Goal: Task Accomplishment & Management: Complete application form

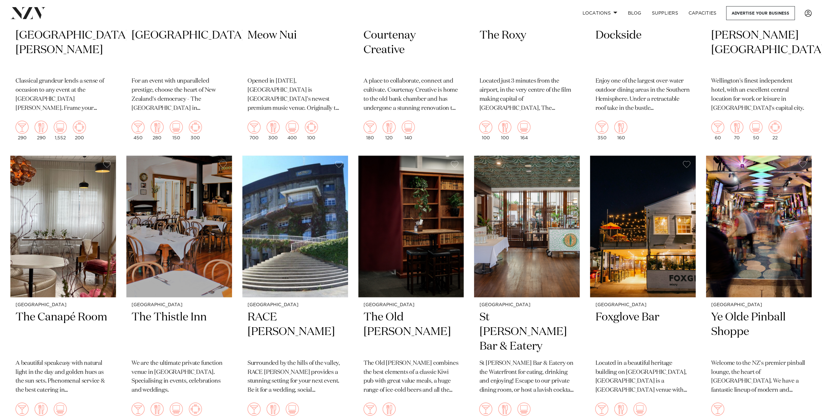
scroll to position [1296, 0]
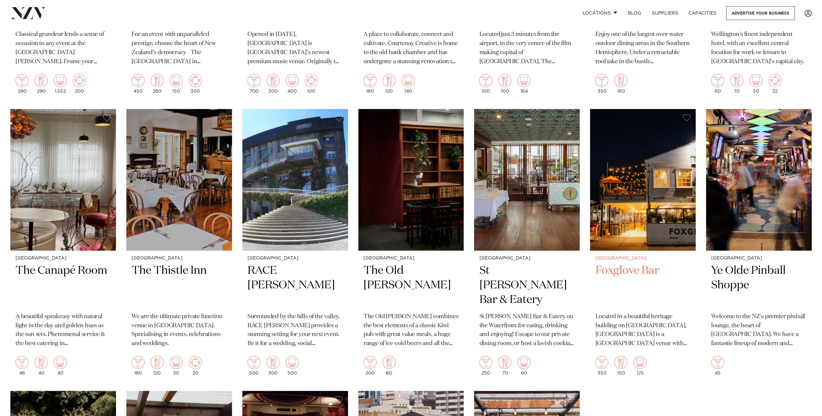
click at [630, 272] on h2 "Foxglove Bar" at bounding box center [642, 286] width 95 height 44
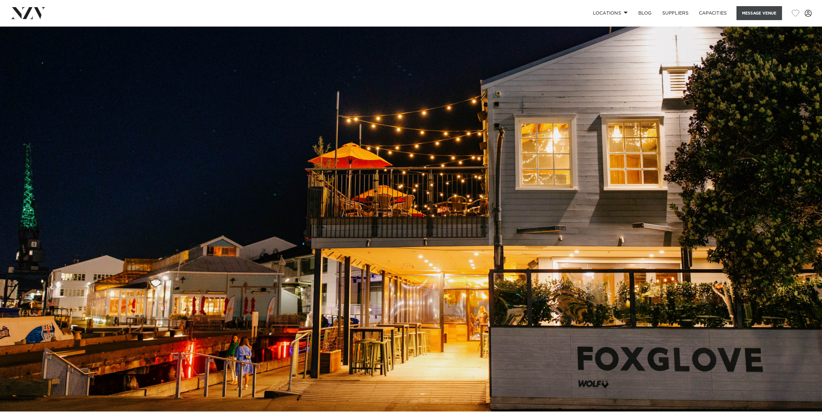
click at [751, 13] on button "Message Venue" at bounding box center [759, 13] width 45 height 14
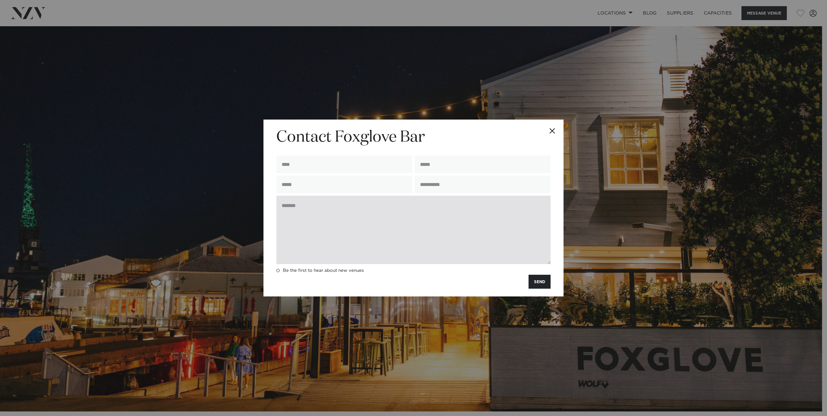
click at [318, 214] on textarea at bounding box center [413, 230] width 274 height 68
paste textarea "**********"
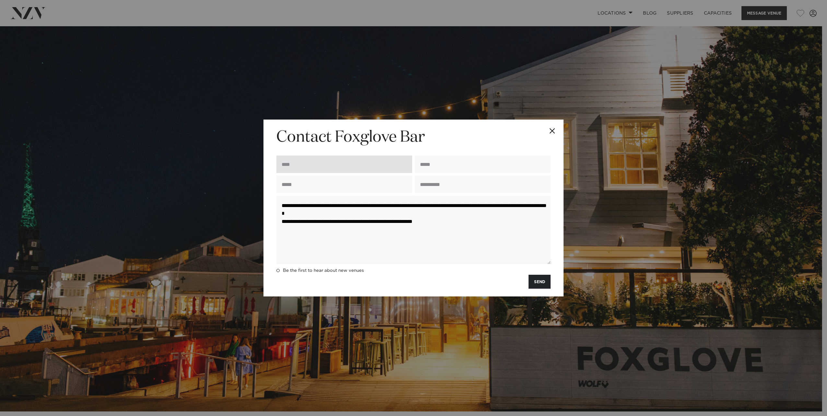
type textarea "**********"
click at [302, 163] on input "text" at bounding box center [344, 165] width 136 height 18
type input "**********"
type input "*********"
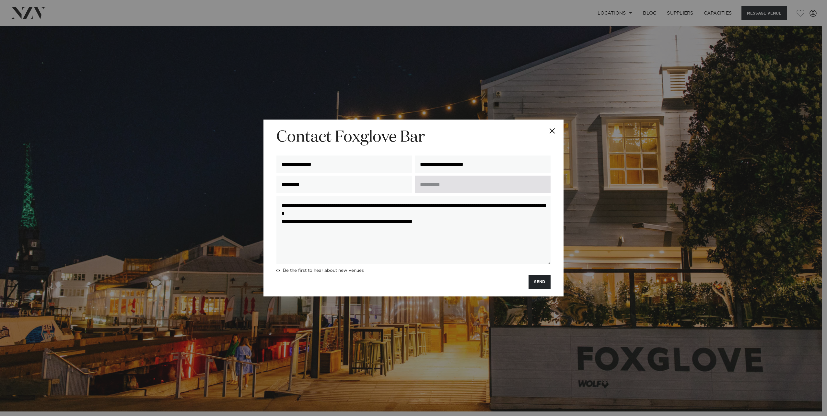
click at [447, 182] on input "text" at bounding box center [483, 185] width 136 height 18
type input "**********"
click at [536, 281] on button "SEND" at bounding box center [540, 282] width 22 height 14
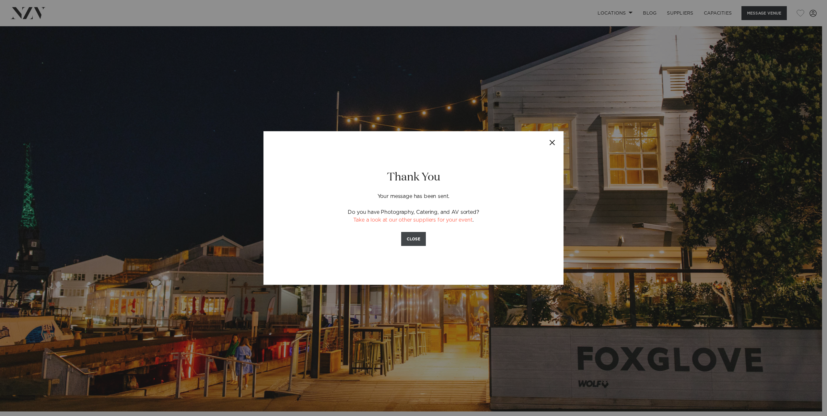
click at [415, 235] on button "CLOSE" at bounding box center [413, 239] width 25 height 14
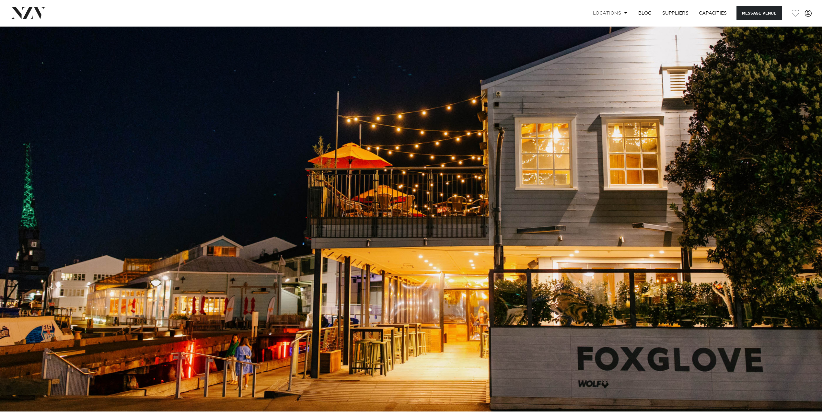
click at [615, 14] on link "Locations" at bounding box center [610, 13] width 45 height 14
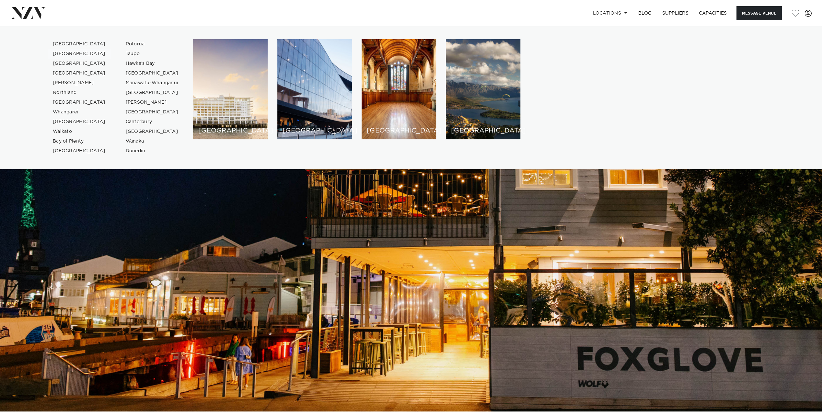
click at [65, 53] on link "[GEOGRAPHIC_DATA]" at bounding box center [79, 54] width 63 height 10
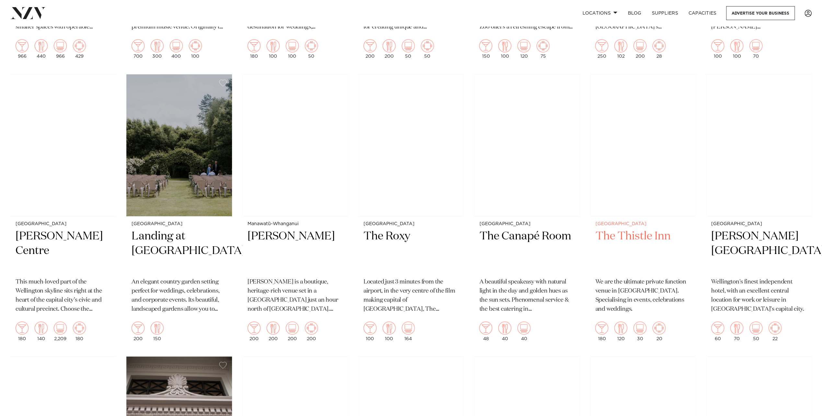
scroll to position [1134, 0]
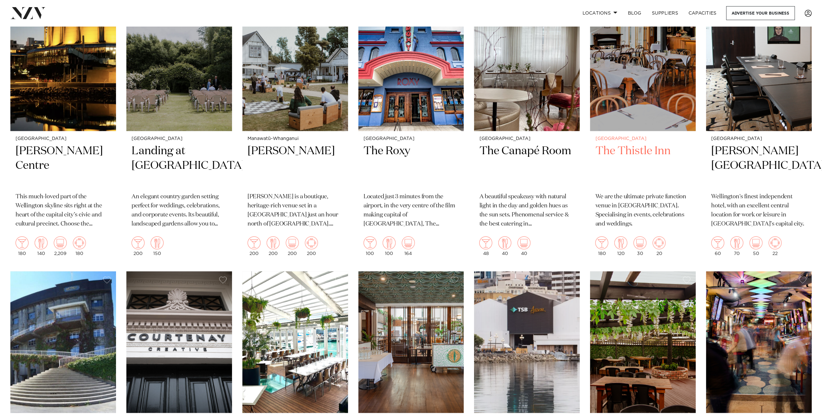
click at [633, 155] on h2 "The Thistle Inn" at bounding box center [642, 166] width 95 height 44
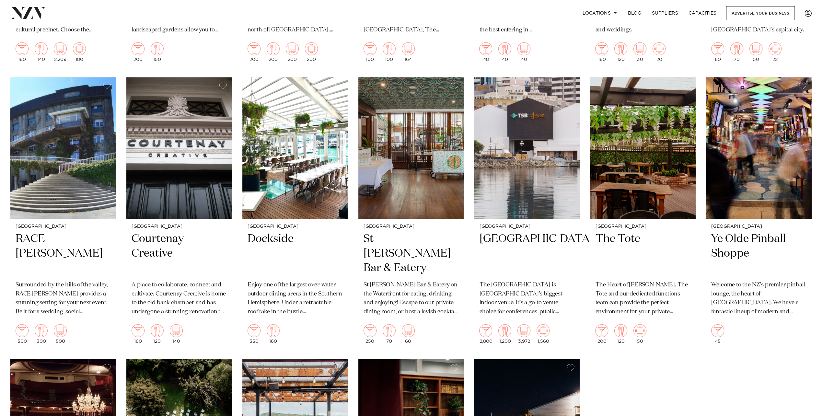
scroll to position [1329, 0]
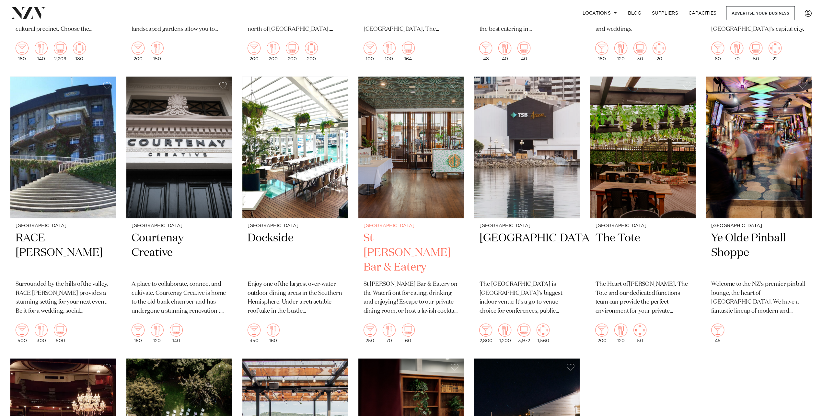
click at [376, 248] on h2 "St Johns Bar & Eatery" at bounding box center [411, 253] width 95 height 44
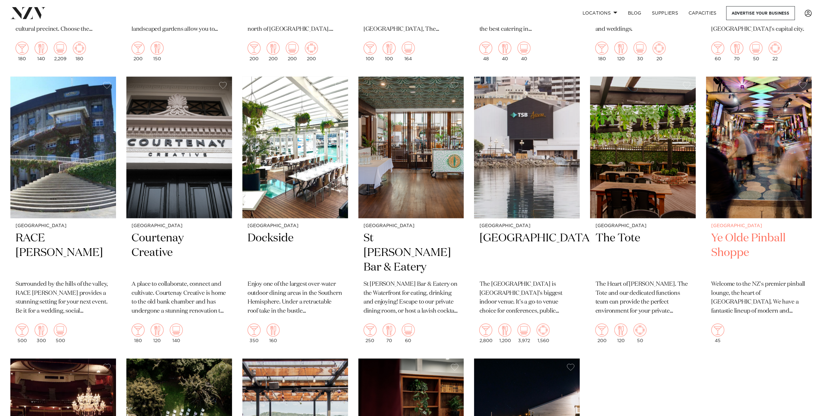
click at [726, 239] on h2 "Ye Olde Pinball Shoppe" at bounding box center [758, 253] width 95 height 44
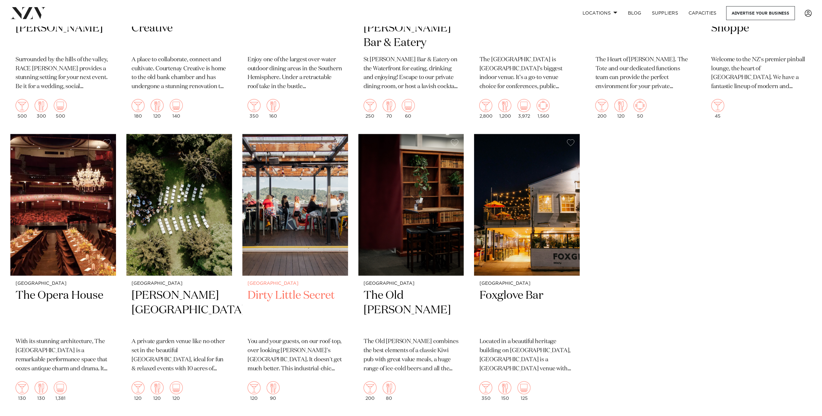
scroll to position [1556, 0]
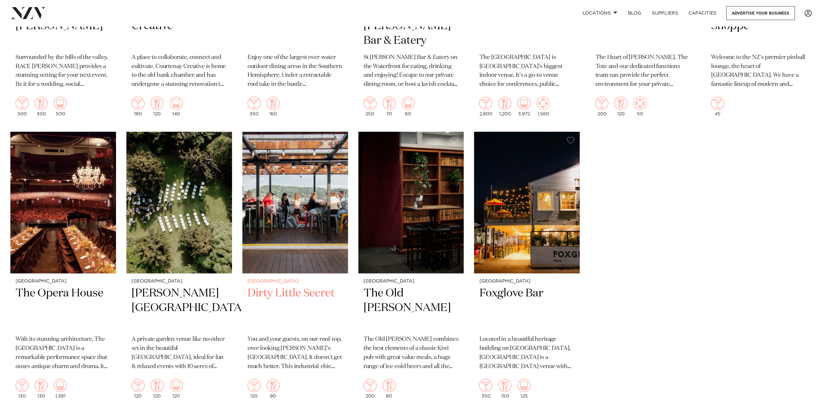
click at [306, 295] on h2 "Dirty Little Secret" at bounding box center [295, 308] width 95 height 44
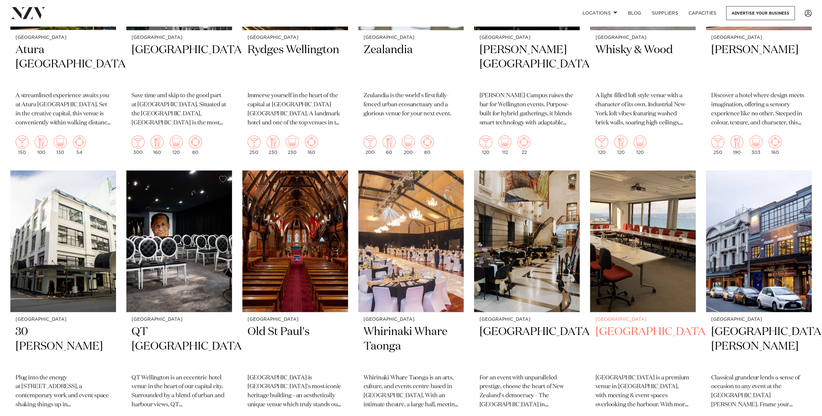
scroll to position [194, 0]
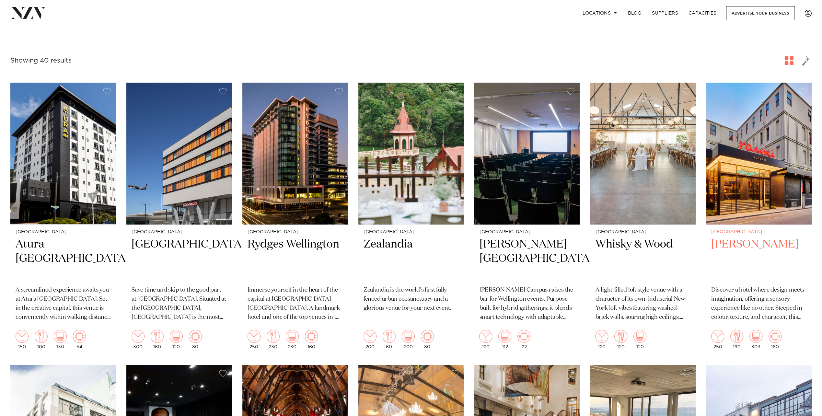
click at [756, 244] on h2 "[PERSON_NAME]" at bounding box center [758, 259] width 95 height 44
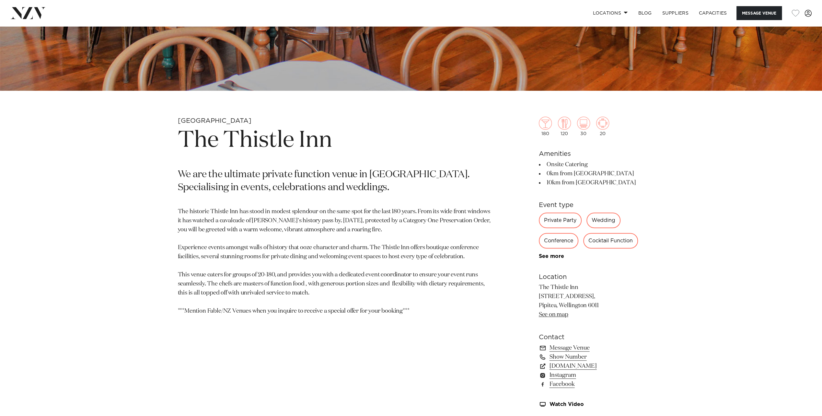
scroll to position [389, 0]
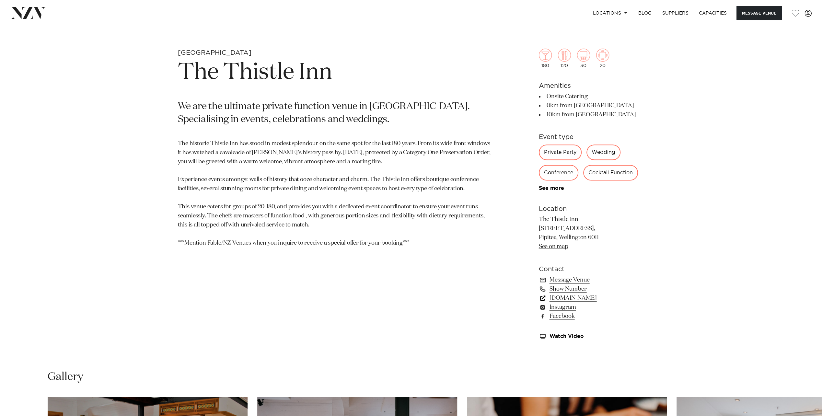
click at [572, 299] on link "thistleinn.co.nz" at bounding box center [592, 298] width 106 height 9
click at [563, 280] on link "Message Venue" at bounding box center [592, 279] width 106 height 9
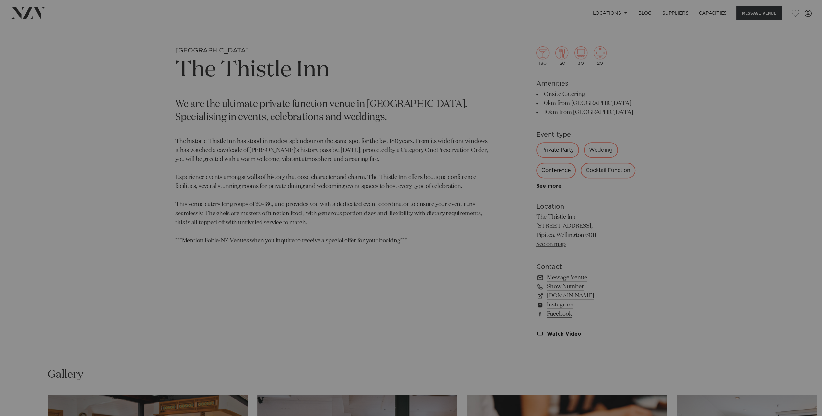
scroll to position [391, 0]
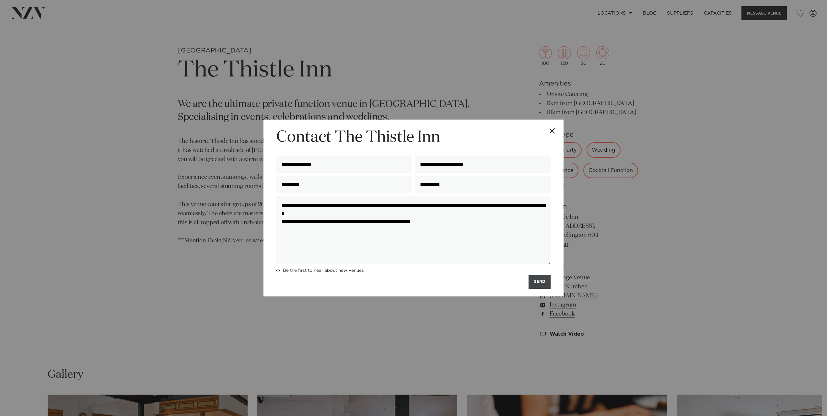
click at [537, 286] on button "SEND" at bounding box center [540, 282] width 22 height 14
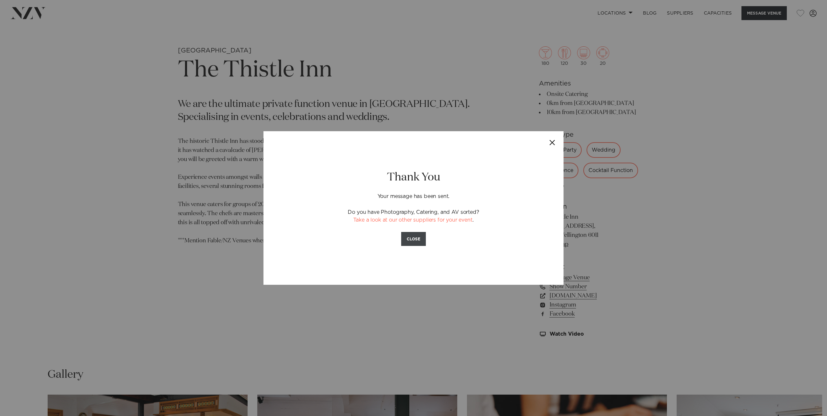
click at [413, 241] on button "CLOSE" at bounding box center [413, 239] width 25 height 14
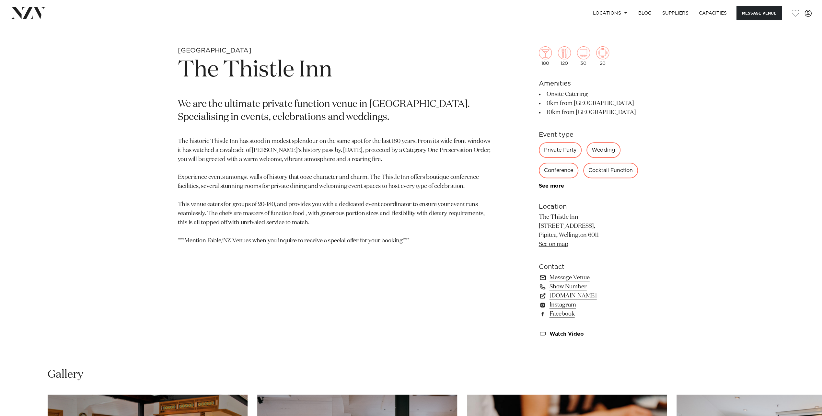
click at [570, 275] on link "Message Venue" at bounding box center [592, 277] width 106 height 9
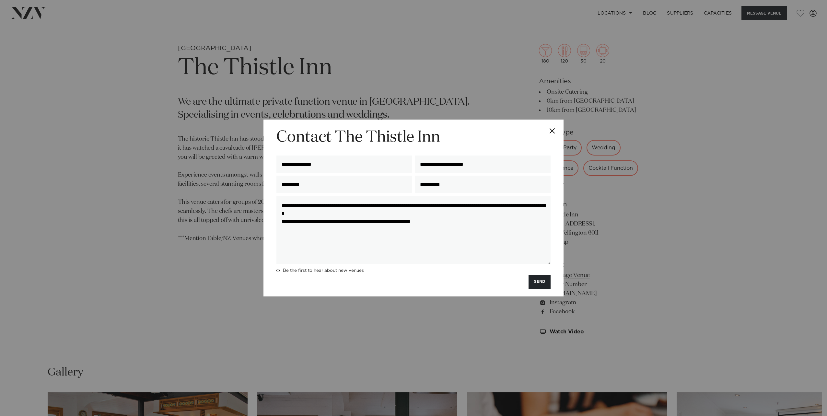
click at [548, 130] on button "Close" at bounding box center [552, 131] width 23 height 23
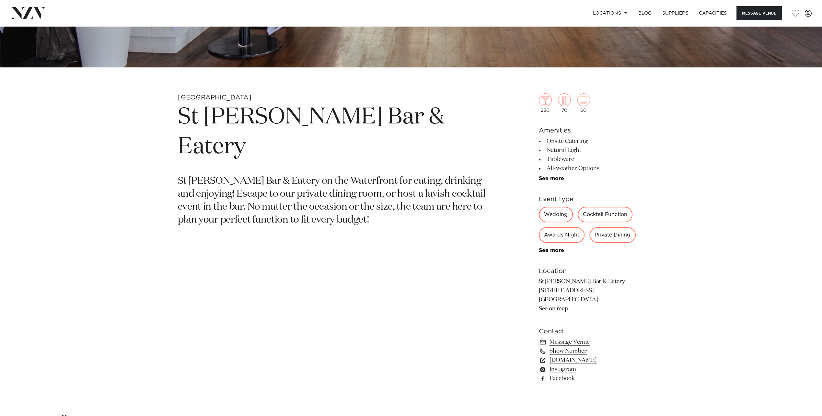
scroll to position [357, 0]
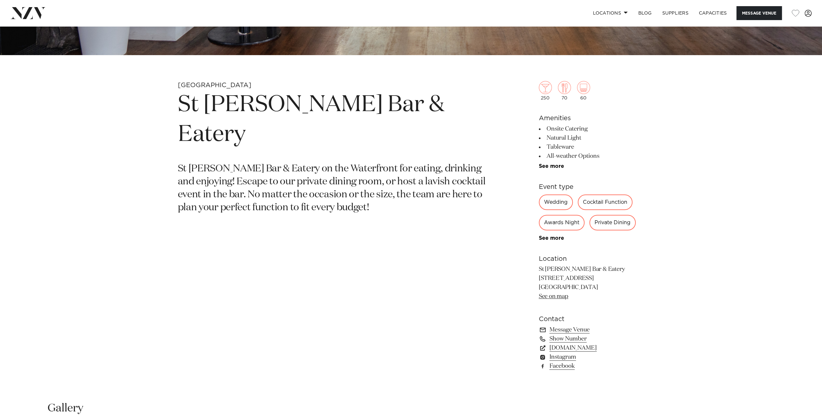
click at [609, 204] on div "Cocktail Function" at bounding box center [605, 202] width 55 height 16
click at [595, 203] on div "Cocktail Function" at bounding box center [605, 202] width 55 height 16
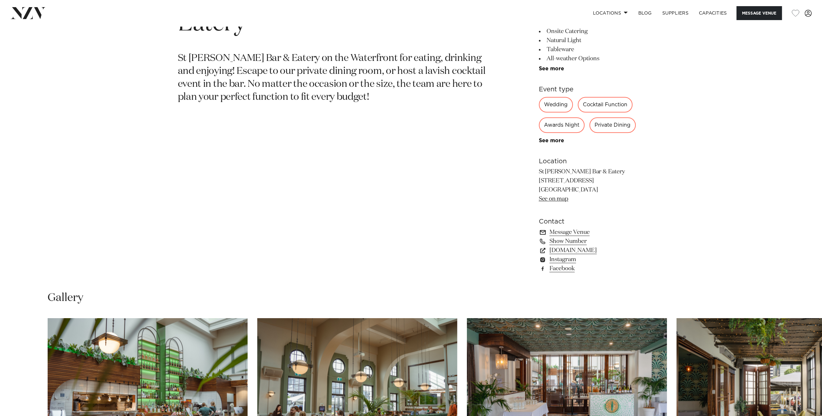
scroll to position [389, 0]
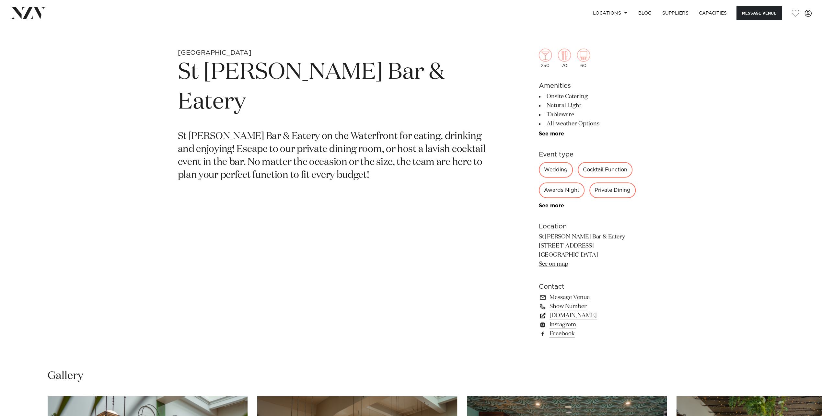
click at [565, 316] on link "[DOMAIN_NAME]" at bounding box center [592, 315] width 106 height 9
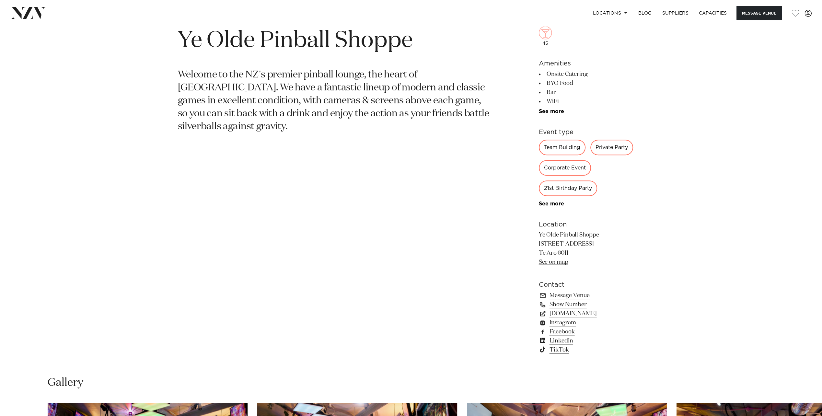
scroll to position [421, 0]
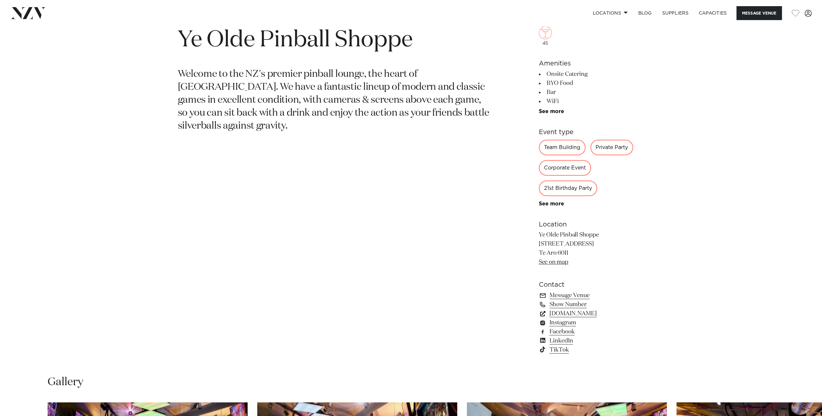
click at [557, 311] on link "YOPS.nz" at bounding box center [592, 313] width 106 height 9
drag, startPoint x: 265, startPoint y: 100, endPoint x: 181, endPoint y: 89, distance: 84.7
click at [181, 89] on p "Welcome to the NZ's premier pinball lounge, the heart of Wellington City. We ha…" at bounding box center [335, 100] width 315 height 64
drag, startPoint x: 181, startPoint y: 89, endPoint x: 301, endPoint y: 163, distance: 140.5
click at [301, 163] on section "Wellington Ye Olde Pinball Shoppe Welcome to the NZ's premier pinball lounge, t…" at bounding box center [335, 190] width 315 height 349
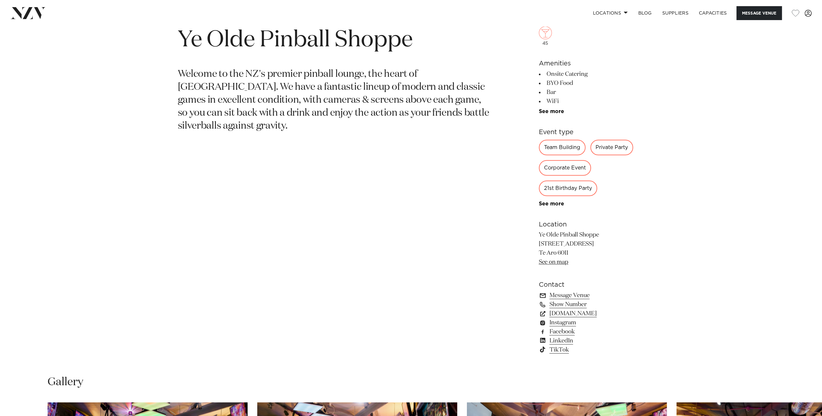
click at [566, 294] on link "Message Venue" at bounding box center [592, 295] width 106 height 9
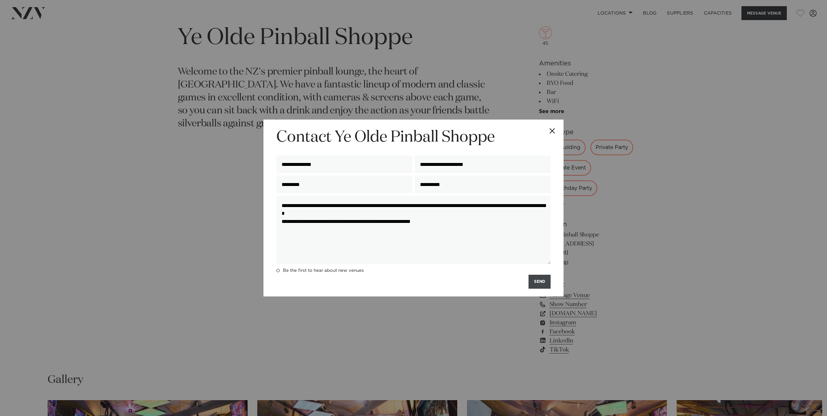
click at [530, 282] on button "SEND" at bounding box center [540, 282] width 22 height 14
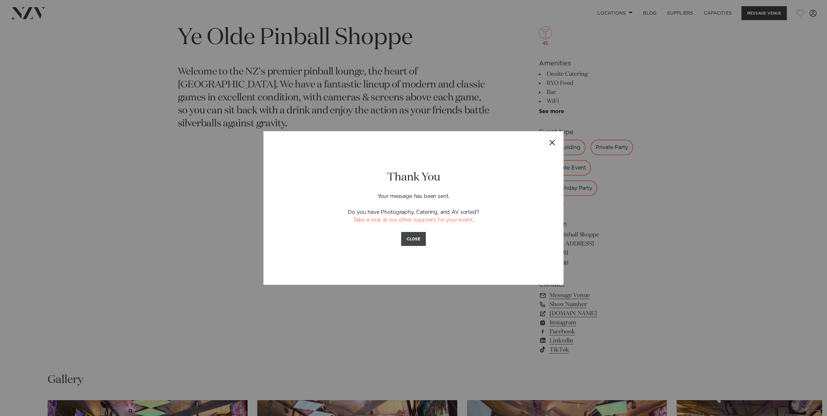
click at [408, 237] on button "CLOSE" at bounding box center [413, 239] width 25 height 14
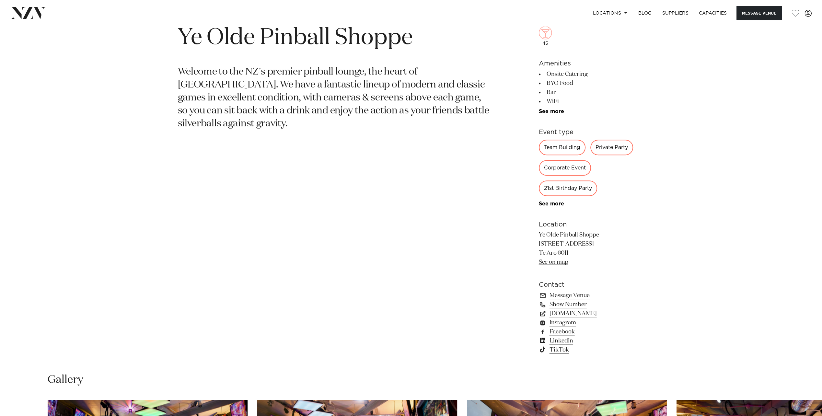
click at [548, 264] on link "See on map" at bounding box center [553, 262] width 29 height 6
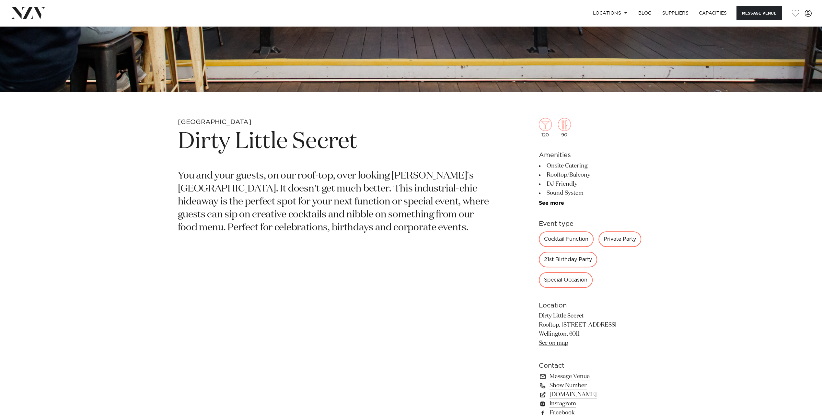
scroll to position [357, 0]
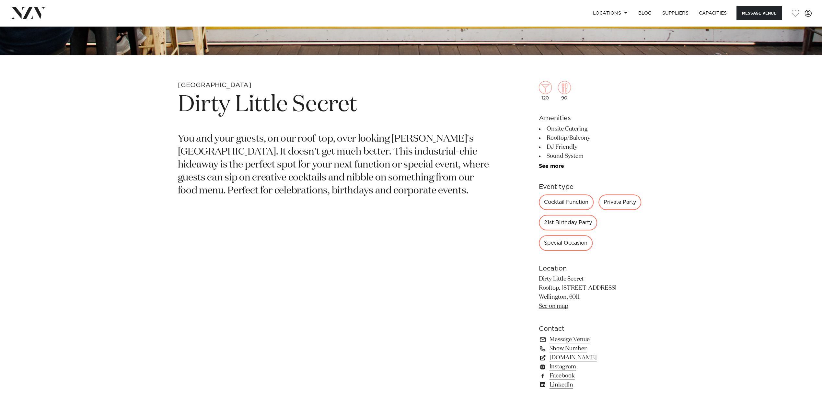
click at [580, 358] on link "[DOMAIN_NAME]" at bounding box center [592, 357] width 106 height 9
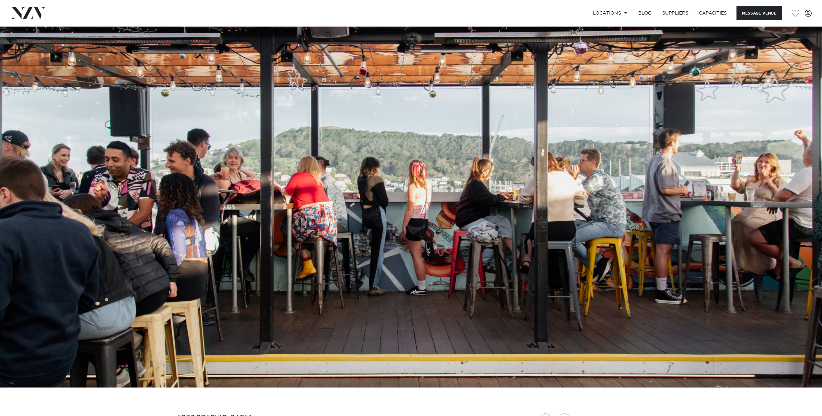
scroll to position [0, 0]
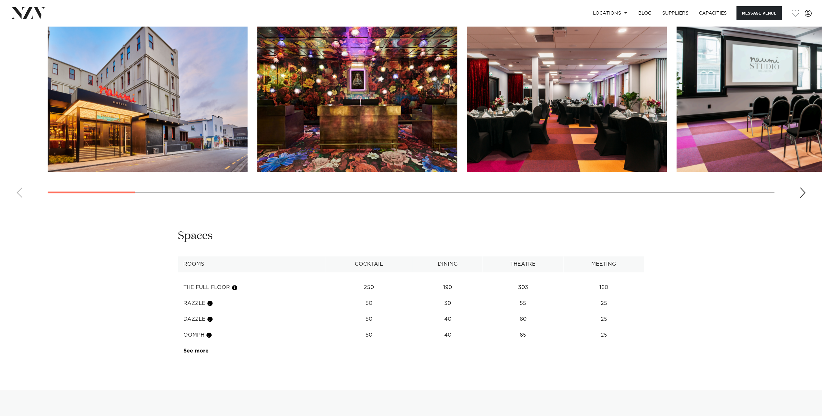
scroll to position [843, 0]
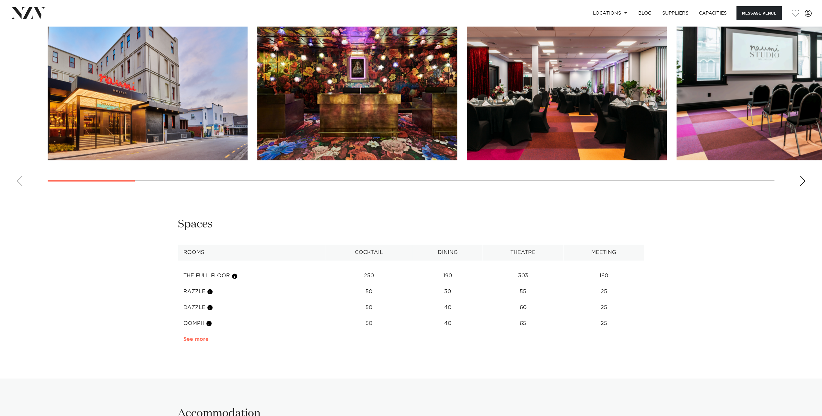
click at [192, 340] on link "See more" at bounding box center [208, 339] width 51 height 5
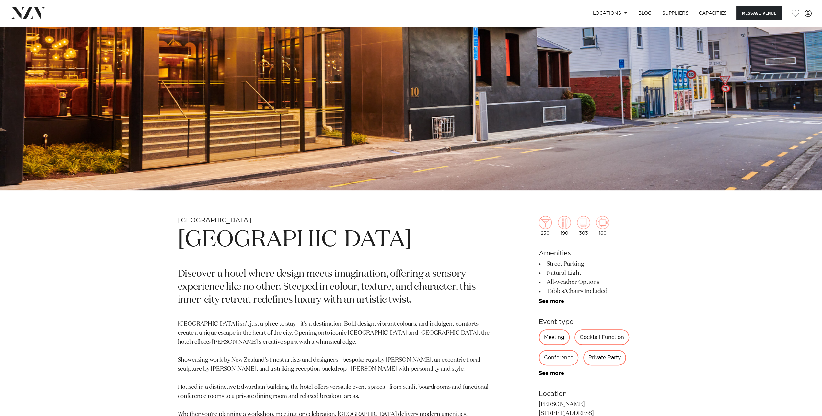
scroll to position [259, 0]
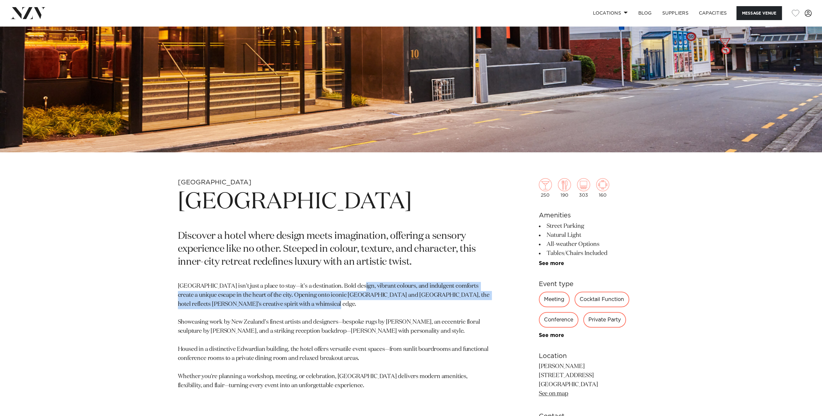
drag, startPoint x: 355, startPoint y: 285, endPoint x: 355, endPoint y: 315, distance: 30.5
click at [355, 315] on p "[GEOGRAPHIC_DATA] isn’t just a place to stay—it’s a destination. Bold design, v…" at bounding box center [335, 336] width 315 height 109
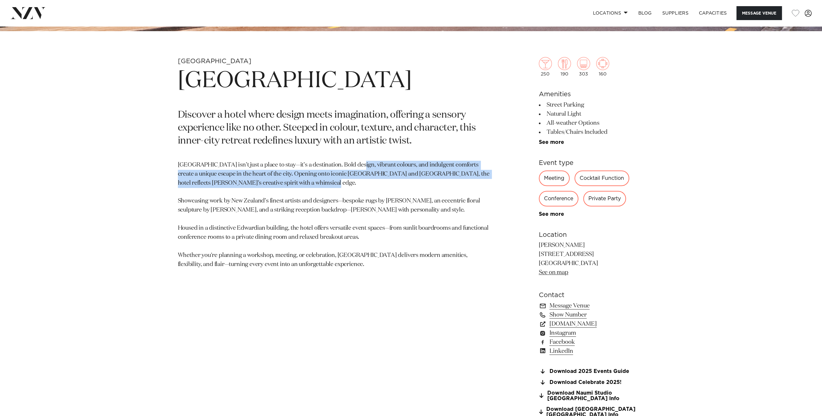
scroll to position [389, 0]
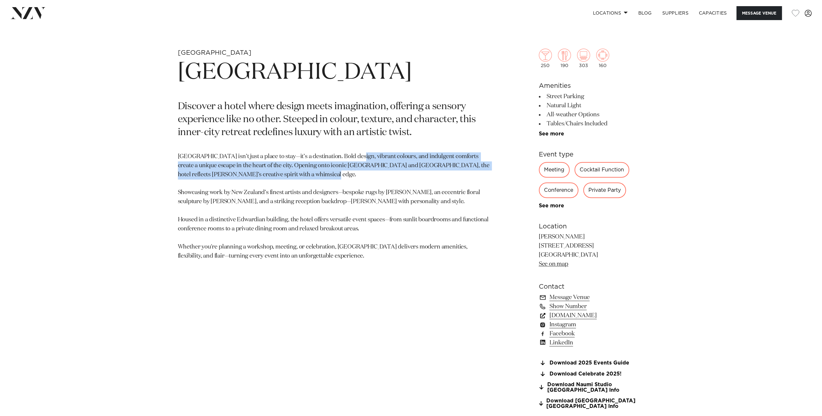
click at [557, 315] on link "[DOMAIN_NAME]" at bounding box center [592, 315] width 106 height 9
